Goal: Use online tool/utility: Use online tool/utility

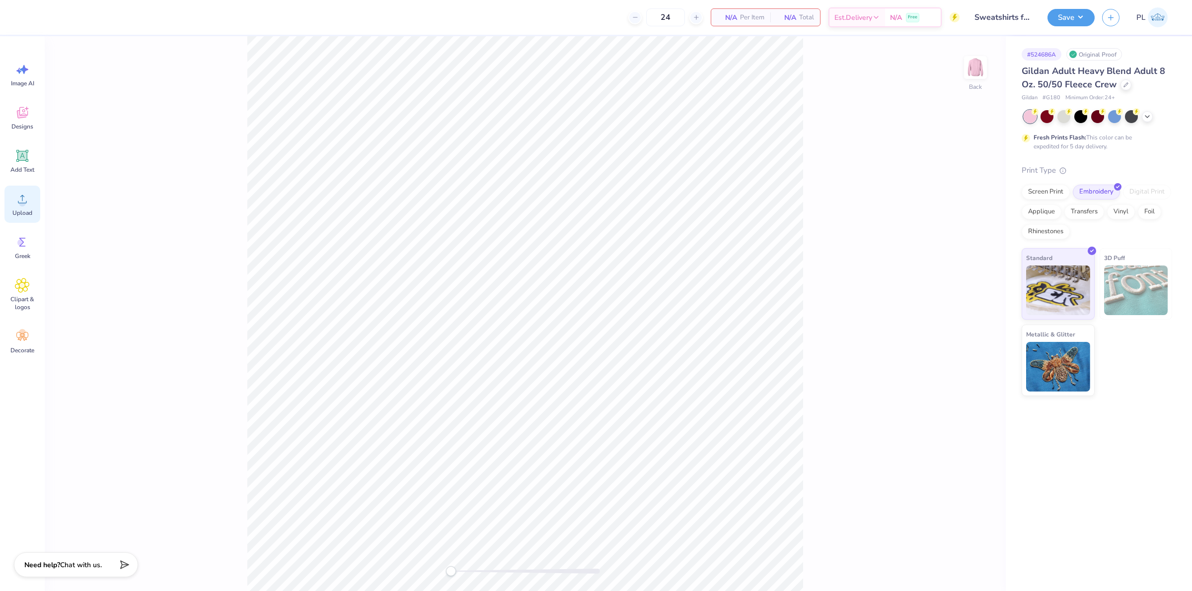
click at [19, 203] on icon at bounding box center [22, 199] width 9 height 8
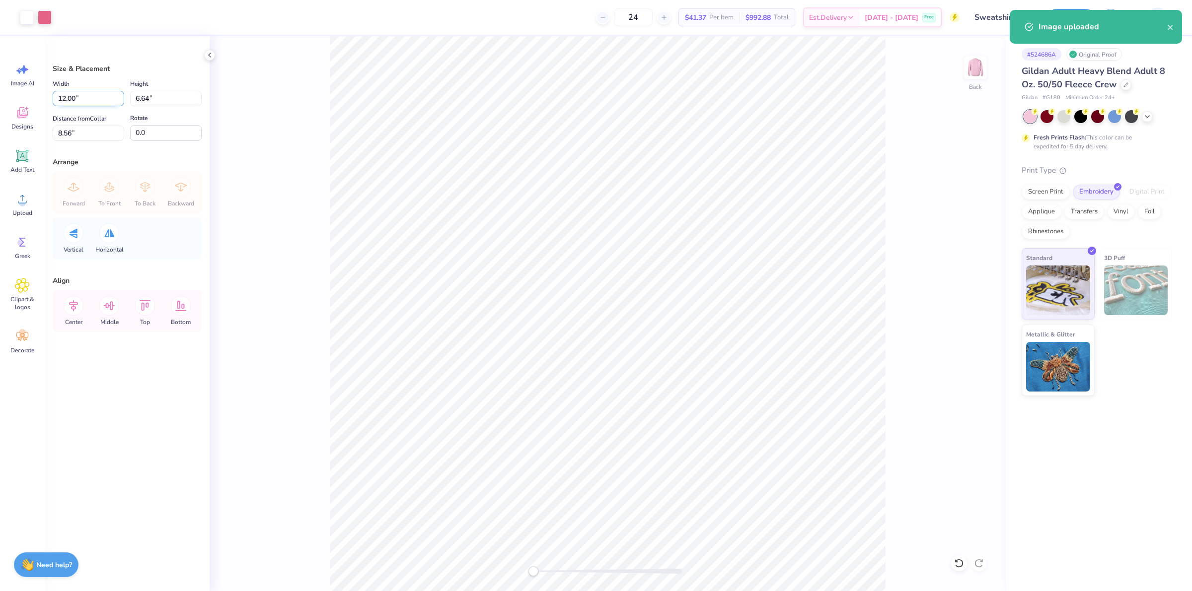
drag, startPoint x: 82, startPoint y: 100, endPoint x: 58, endPoint y: 98, distance: 24.4
click at [58, 98] on input "12.00" at bounding box center [89, 98] width 72 height 15
type input "10.00"
type input "5.53"
drag, startPoint x: 91, startPoint y: 134, endPoint x: 54, endPoint y: 127, distance: 38.0
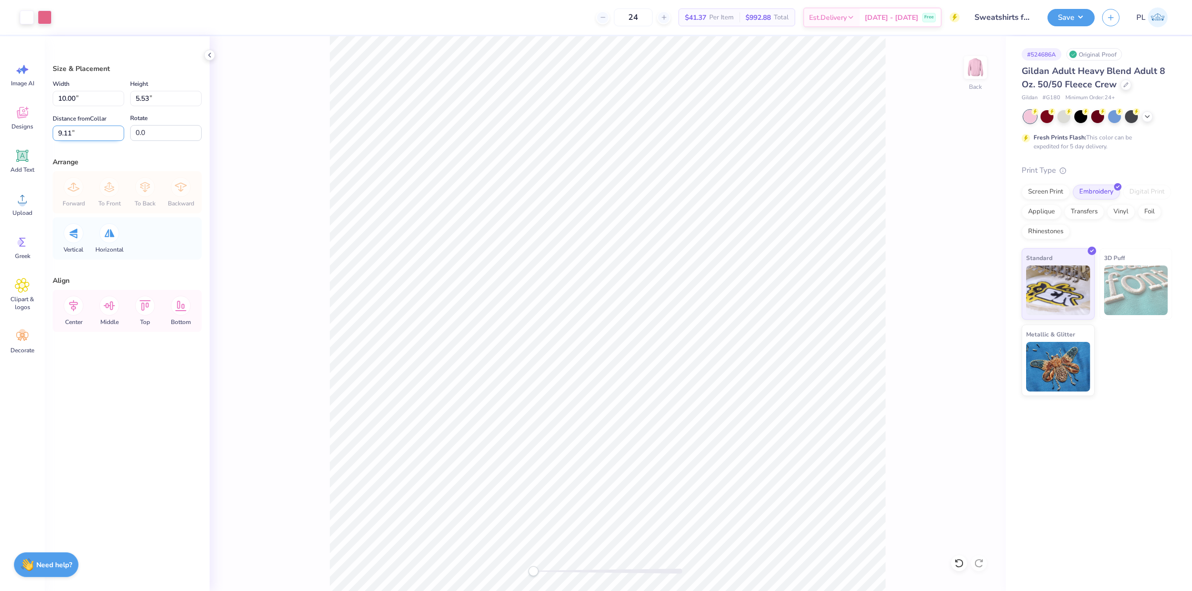
click at [54, 127] on input "9.11" at bounding box center [89, 133] width 72 height 15
type input "2"
type input "3"
click at [1086, 15] on button "Save" at bounding box center [1070, 15] width 47 height 17
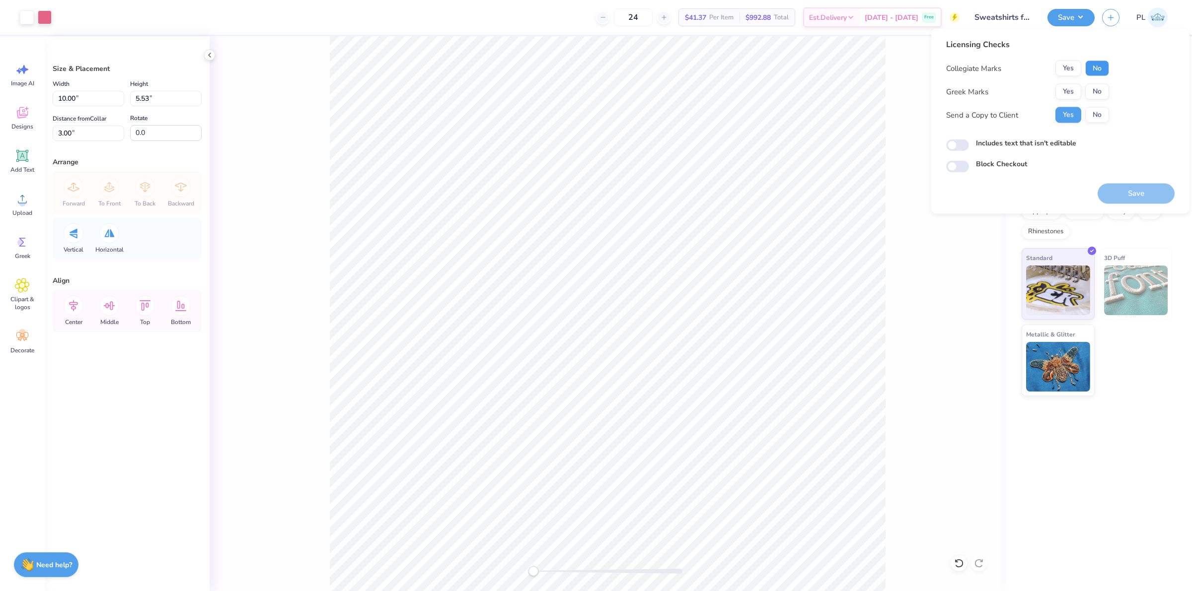
click at [1099, 66] on button "No" at bounding box center [1097, 69] width 24 height 16
click at [1096, 85] on button "No" at bounding box center [1097, 92] width 24 height 16
click at [1038, 146] on label "Includes text that isn't editable" at bounding box center [1026, 143] width 100 height 10
click at [969, 146] on input "Includes text that isn't editable" at bounding box center [957, 146] width 23 height 12
checkbox input "true"
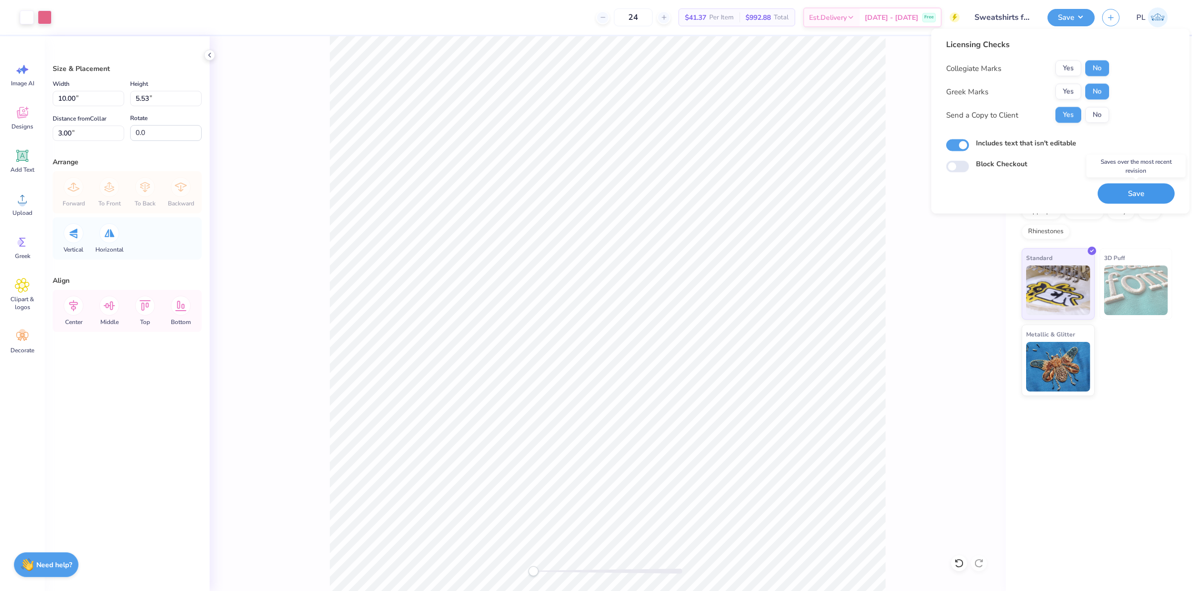
click at [1113, 189] on button "Save" at bounding box center [1136, 194] width 77 height 20
